Goal: Find specific fact: Find specific fact

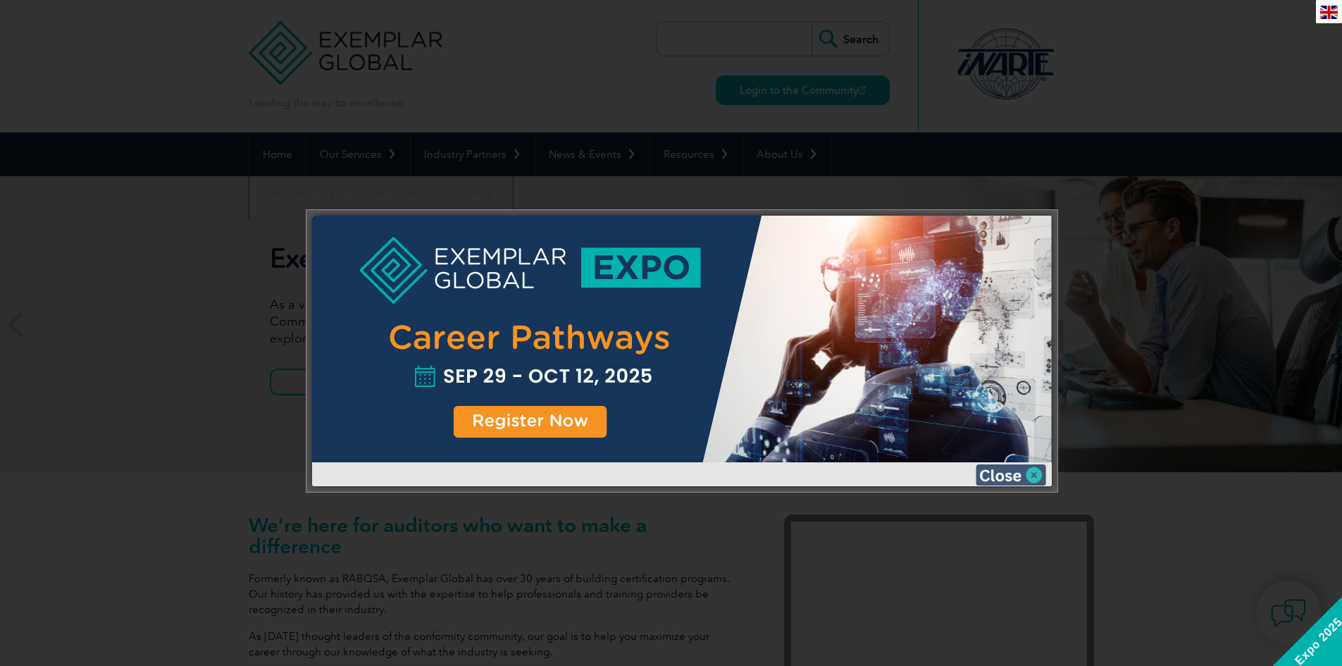
click at [1036, 474] on img at bounding box center [1011, 474] width 70 height 21
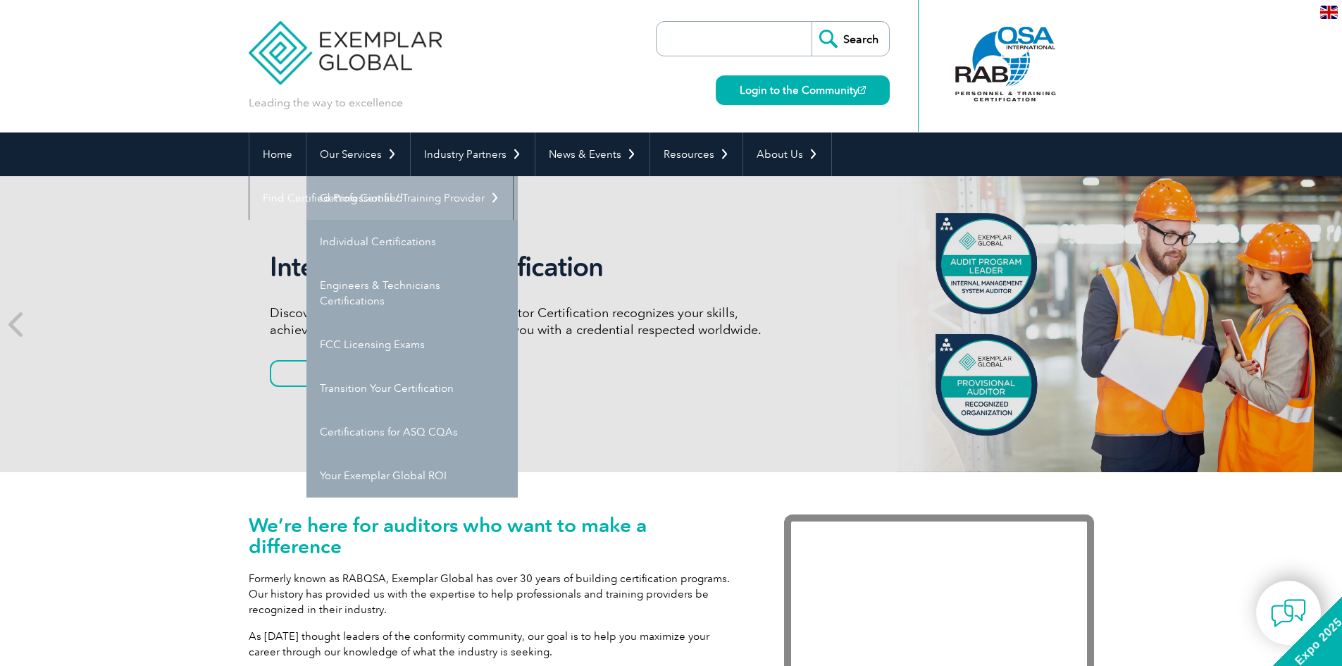
click at [365, 193] on link "Getting Certified" at bounding box center [411, 198] width 211 height 44
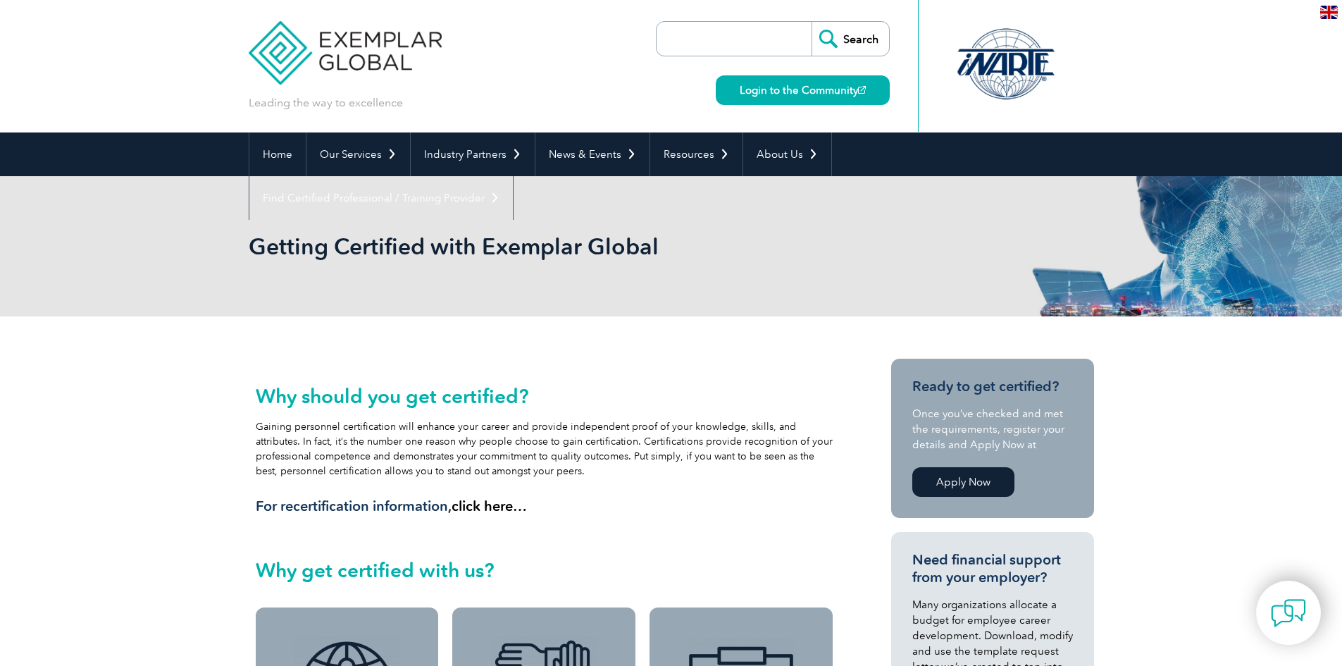
click at [732, 32] on input "search" at bounding box center [738, 39] width 148 height 34
type input "14065"
click at [812, 22] on input "Search" at bounding box center [850, 39] width 77 height 34
